Goal: Task Accomplishment & Management: Manage account settings

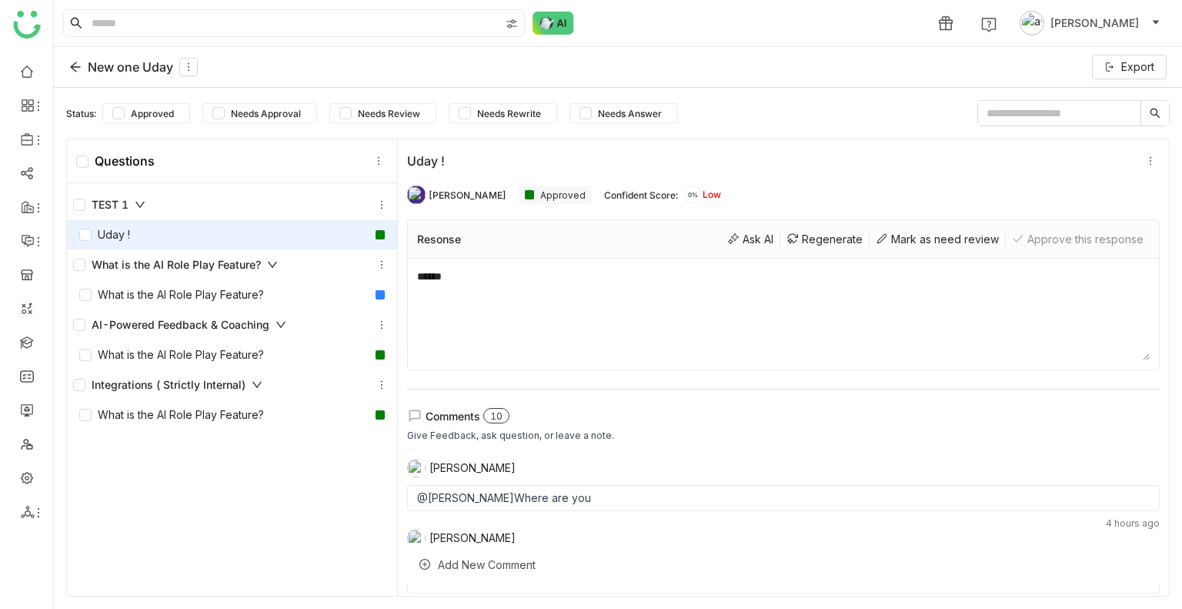
click at [1130, 31] on span "Uday Bhanu" at bounding box center [1094, 23] width 88 height 17
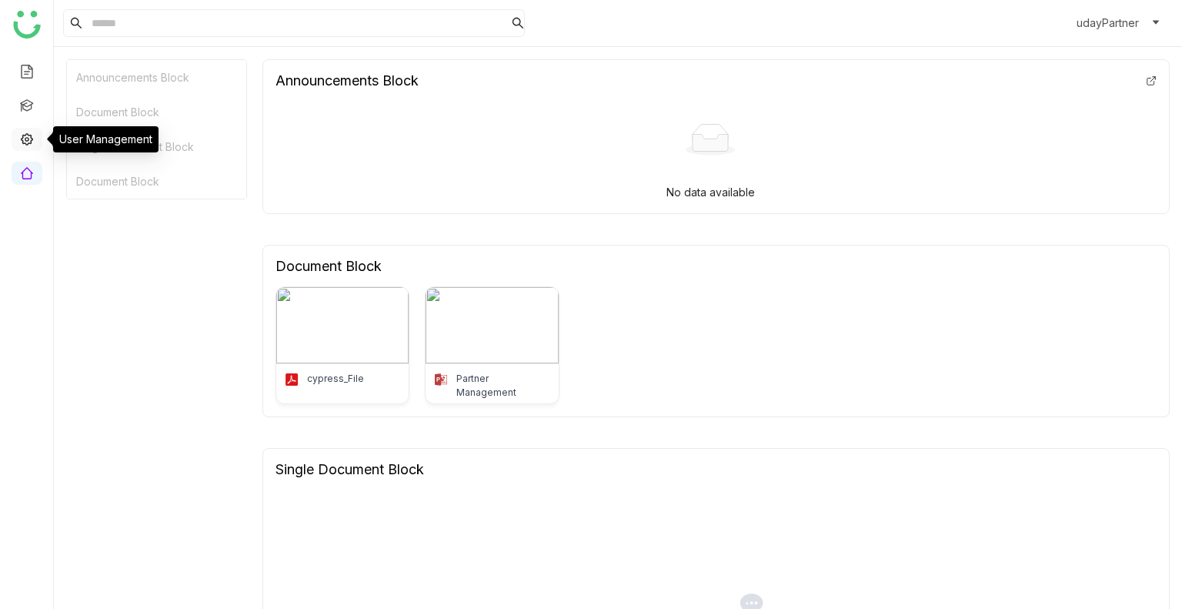
click at [20, 135] on link at bounding box center [27, 138] width 14 height 13
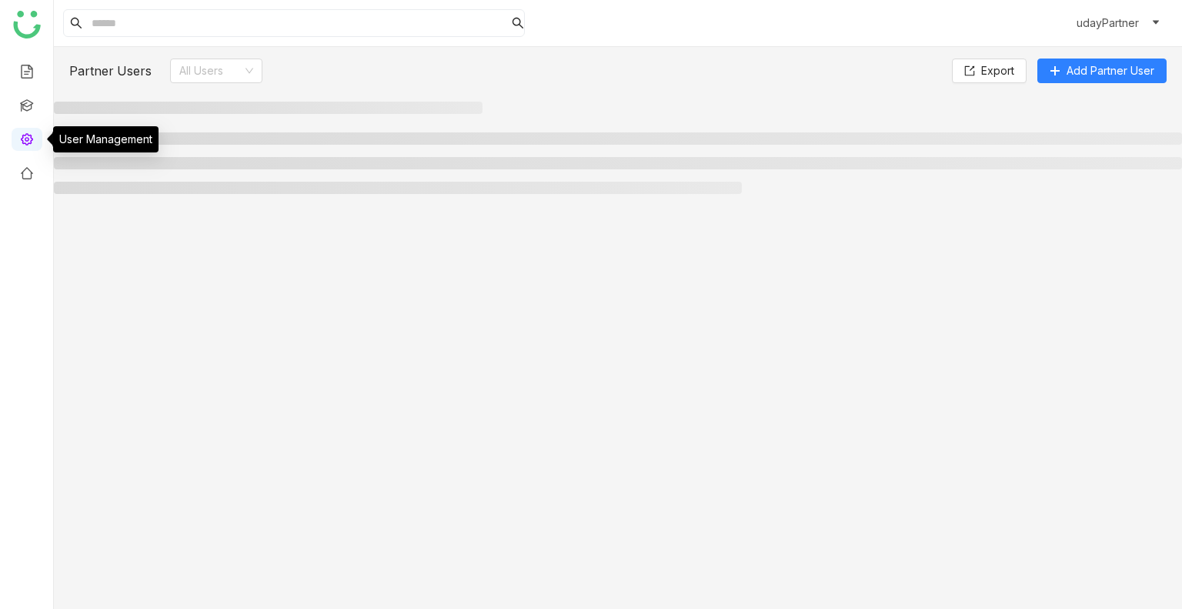
click at [20, 135] on link at bounding box center [27, 138] width 14 height 13
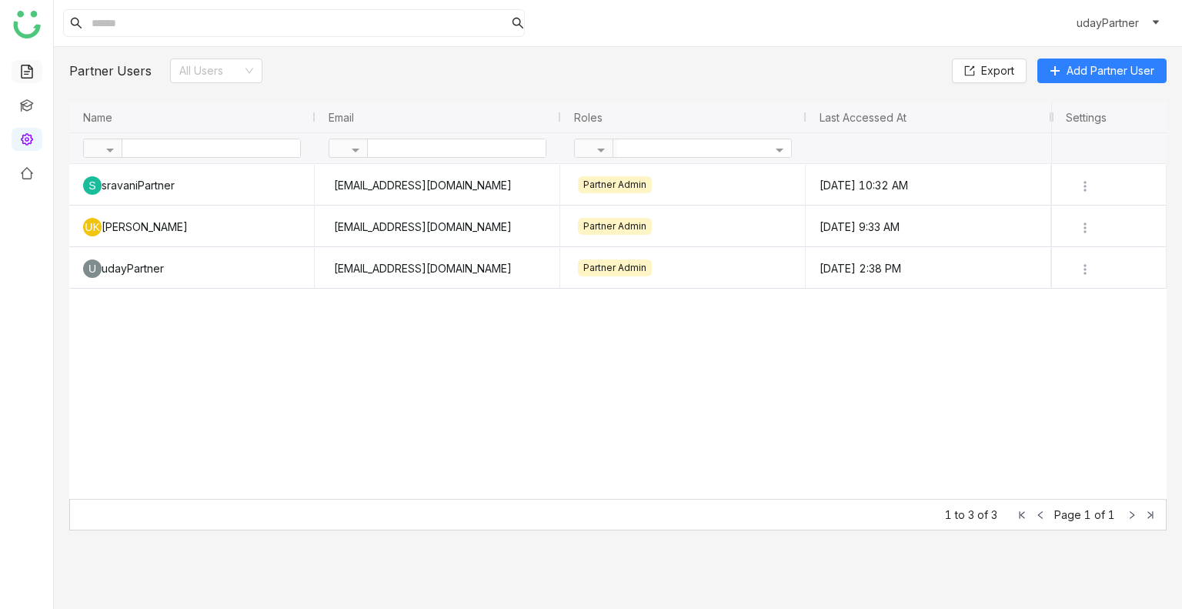
click at [34, 73] on link at bounding box center [27, 70] width 14 height 13
click at [29, 73] on link at bounding box center [27, 70] width 14 height 13
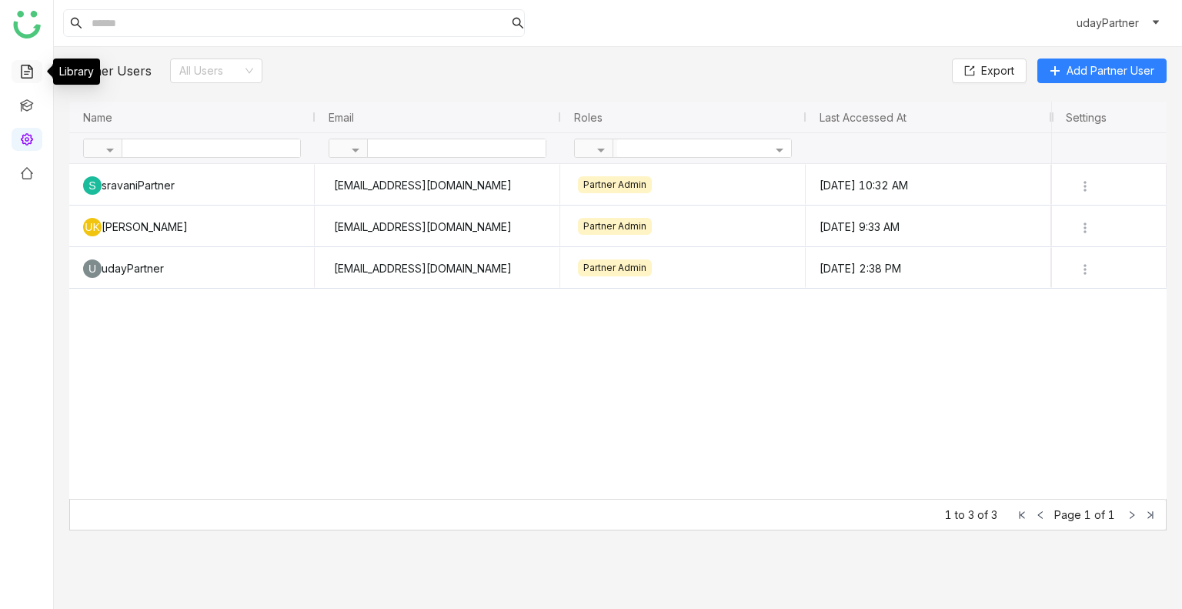
click at [22, 73] on link at bounding box center [27, 70] width 14 height 13
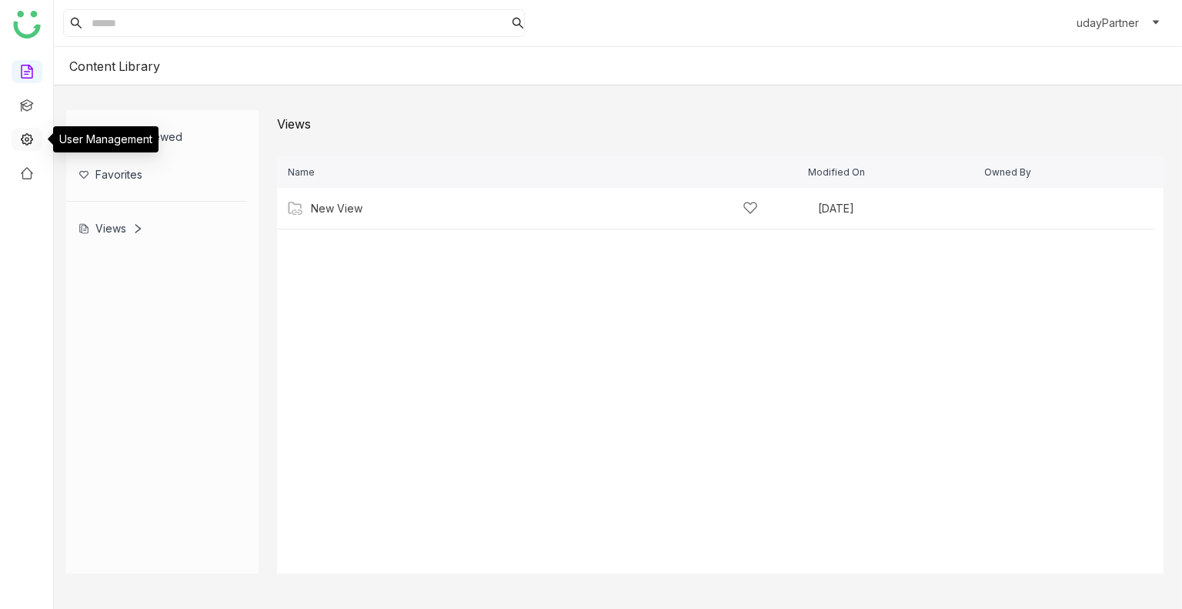
click at [31, 142] on link at bounding box center [27, 138] width 14 height 13
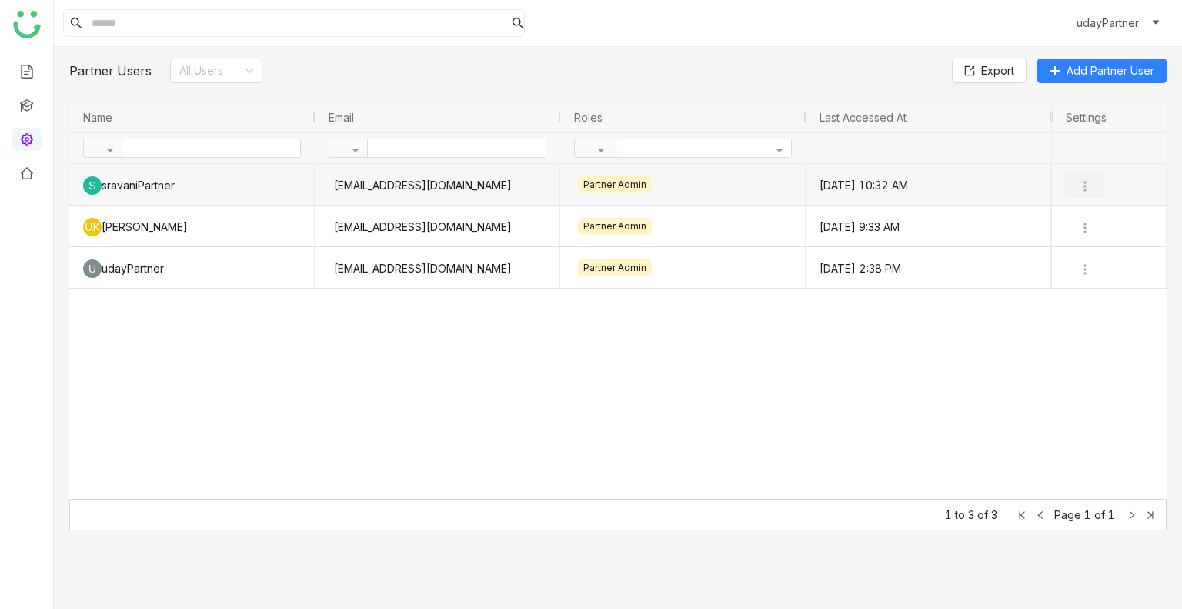
click at [1090, 190] on img at bounding box center [1084, 186] width 15 height 15
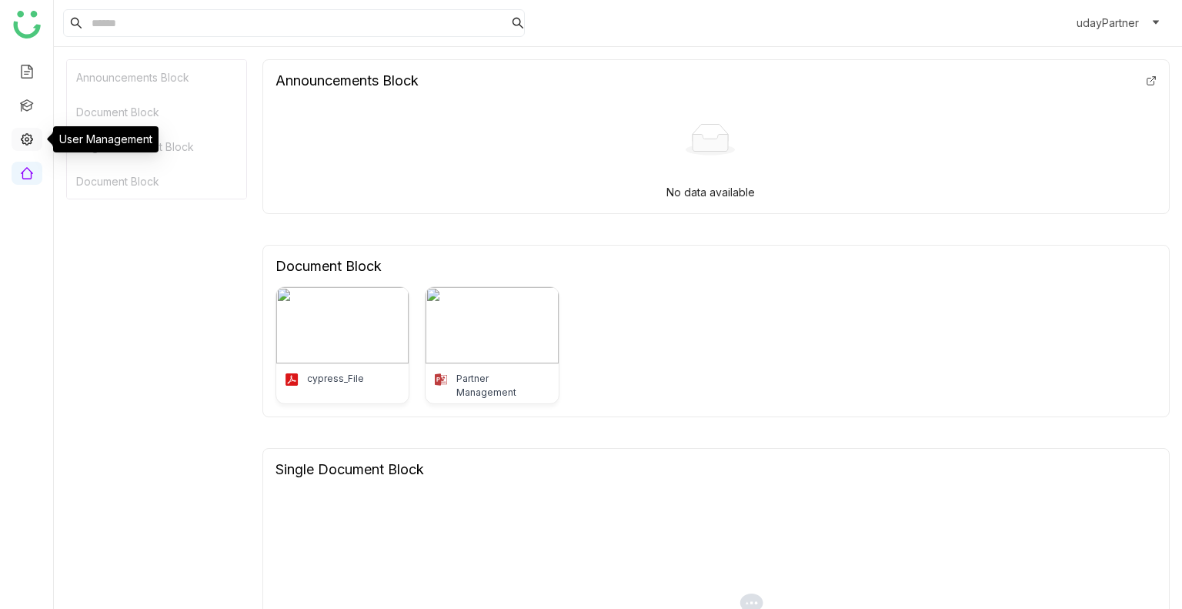
click at [28, 145] on link at bounding box center [27, 138] width 14 height 13
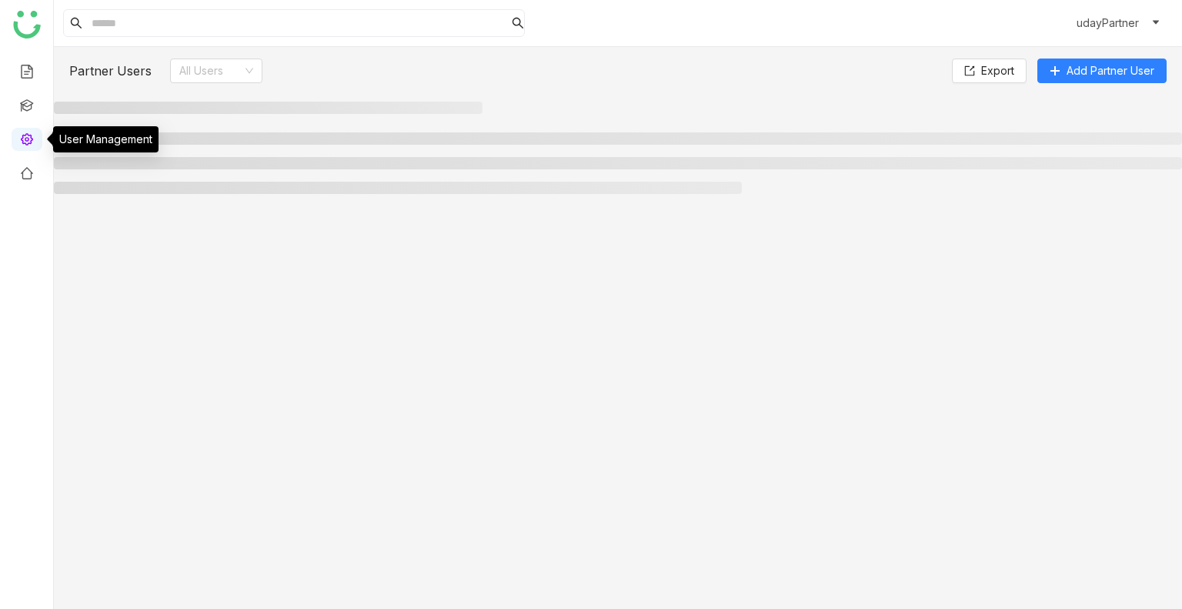
click at [28, 145] on link at bounding box center [27, 138] width 14 height 13
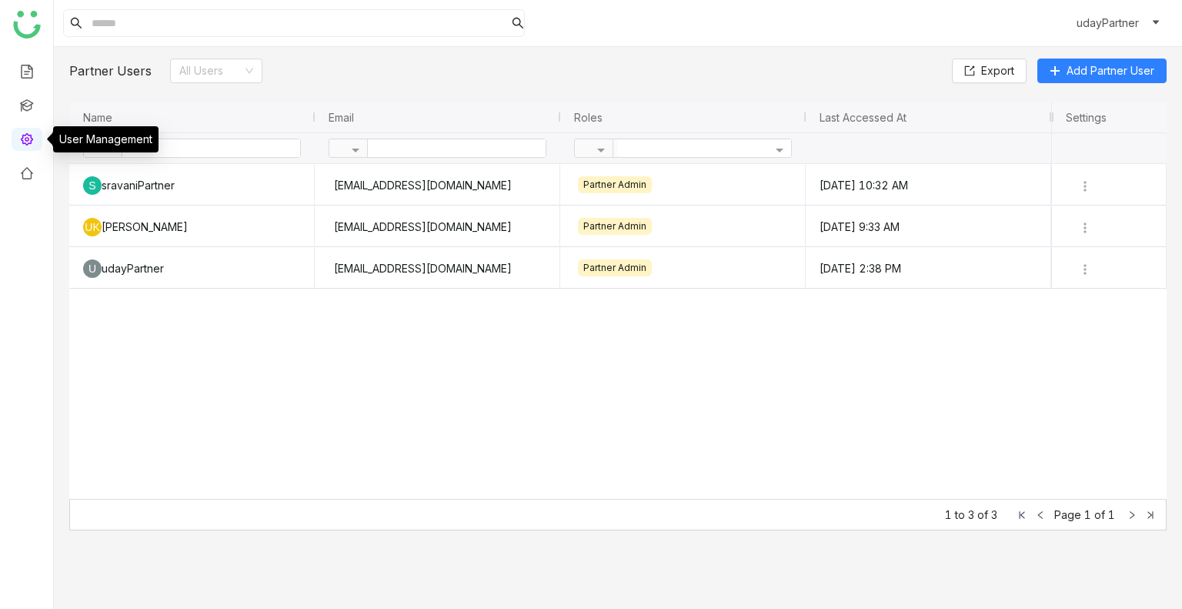
click at [28, 145] on link at bounding box center [27, 138] width 14 height 13
click at [20, 76] on link at bounding box center [27, 70] width 14 height 13
